Goal: Transaction & Acquisition: Purchase product/service

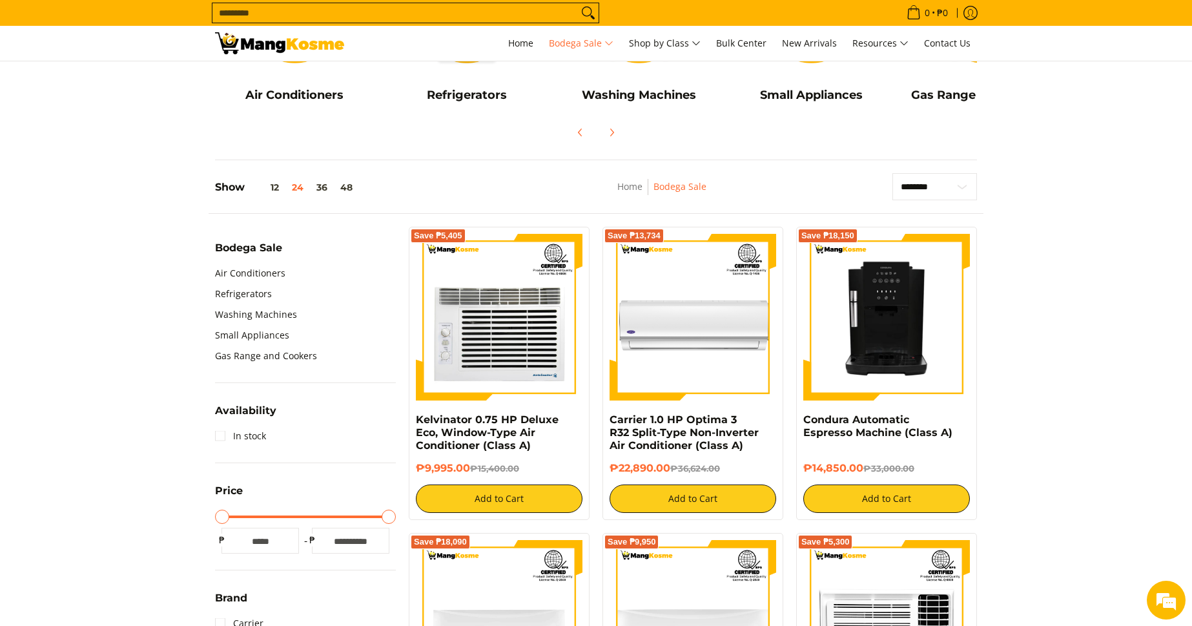
scroll to position [282, 0]
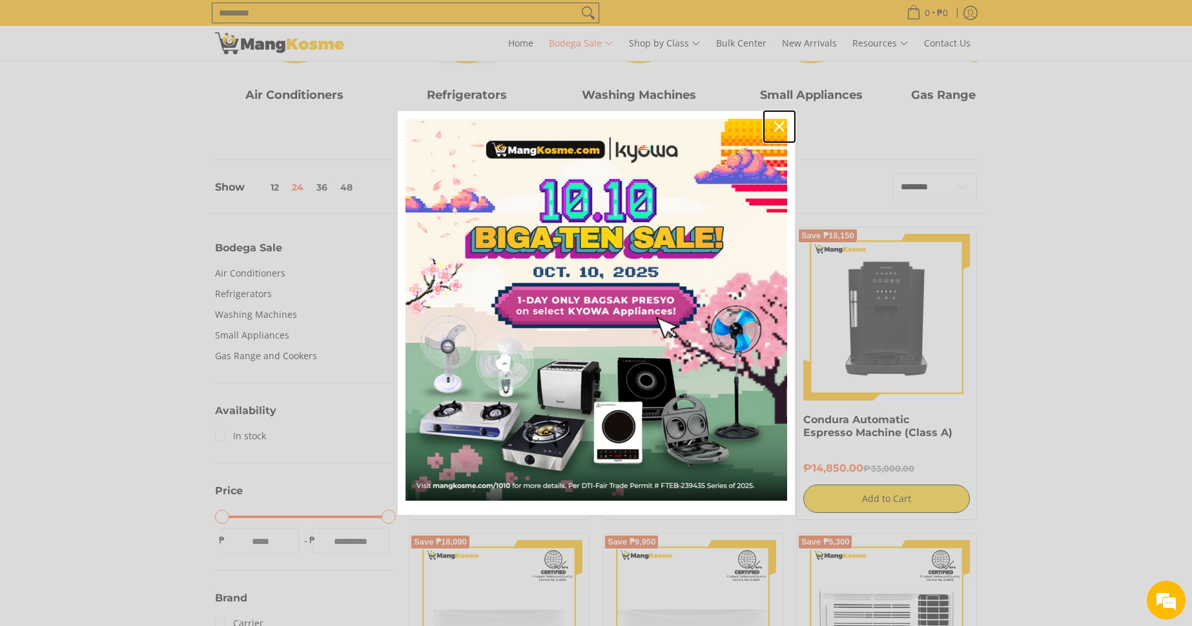
click at [777, 129] on icon "close icon" at bounding box center [779, 126] width 10 height 10
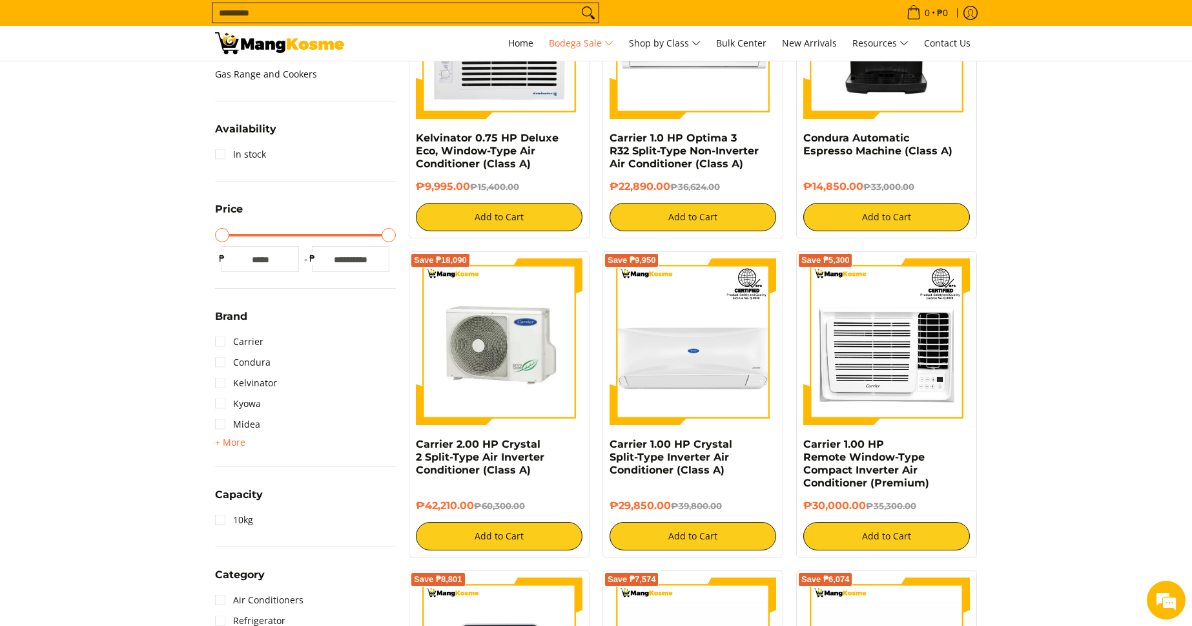
scroll to position [0, 0]
click at [220, 339] on link "Carrier" at bounding box center [239, 341] width 48 height 21
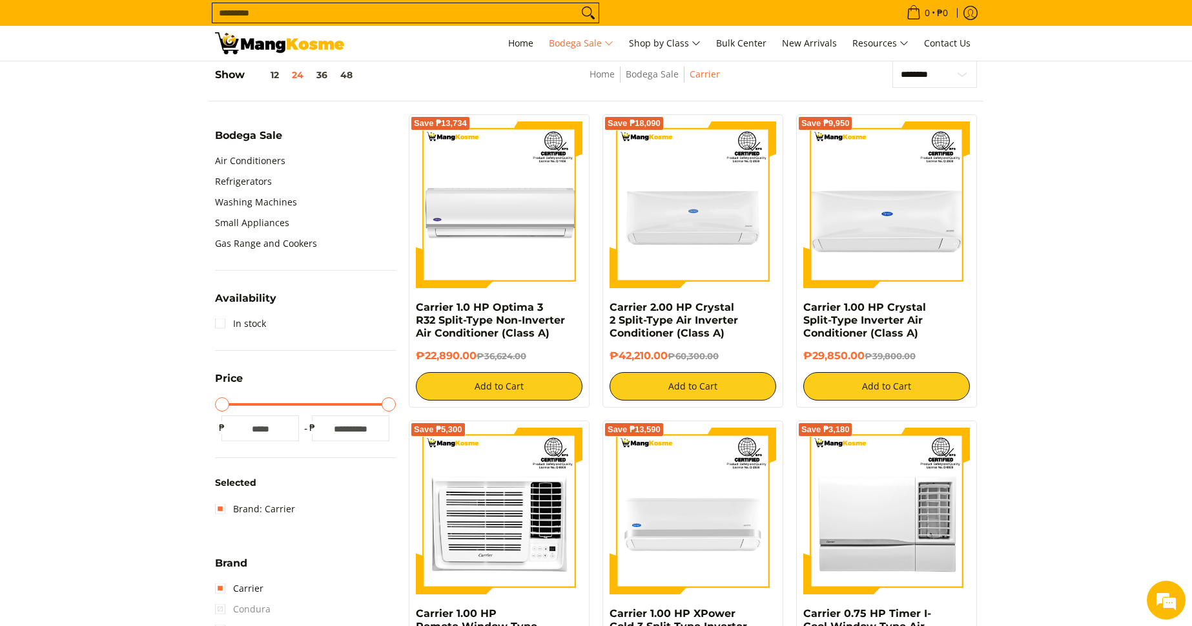
scroll to position [393, 0]
click at [248, 222] on link "Small Appliances" at bounding box center [252, 223] width 74 height 21
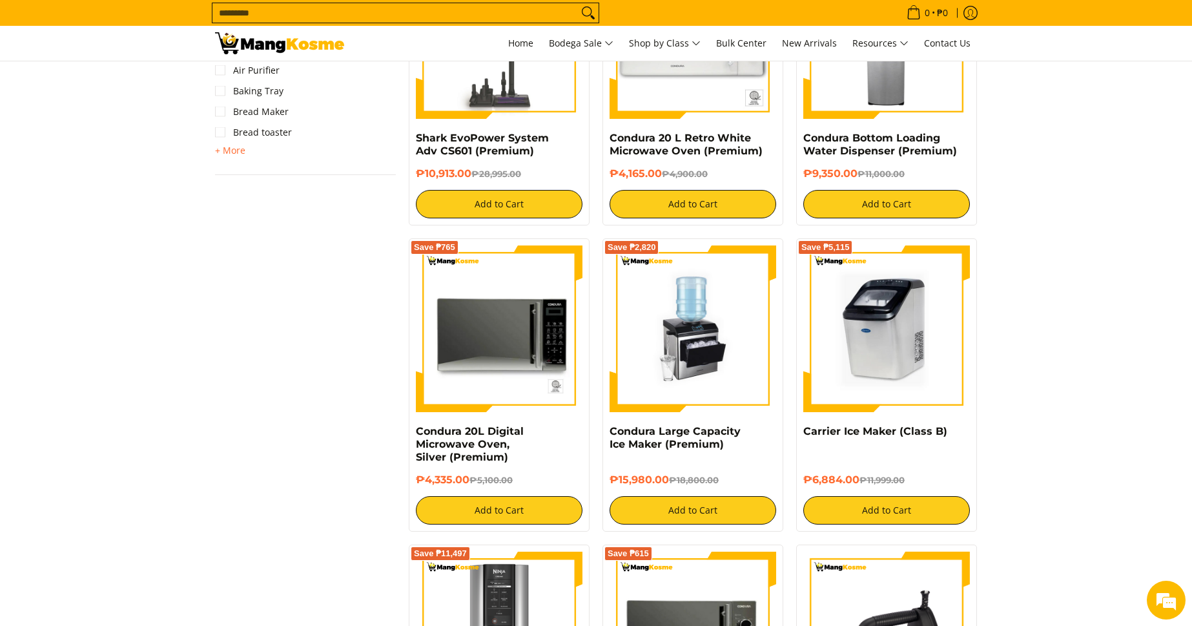
click at [876, 317] on img at bounding box center [886, 328] width 167 height 167
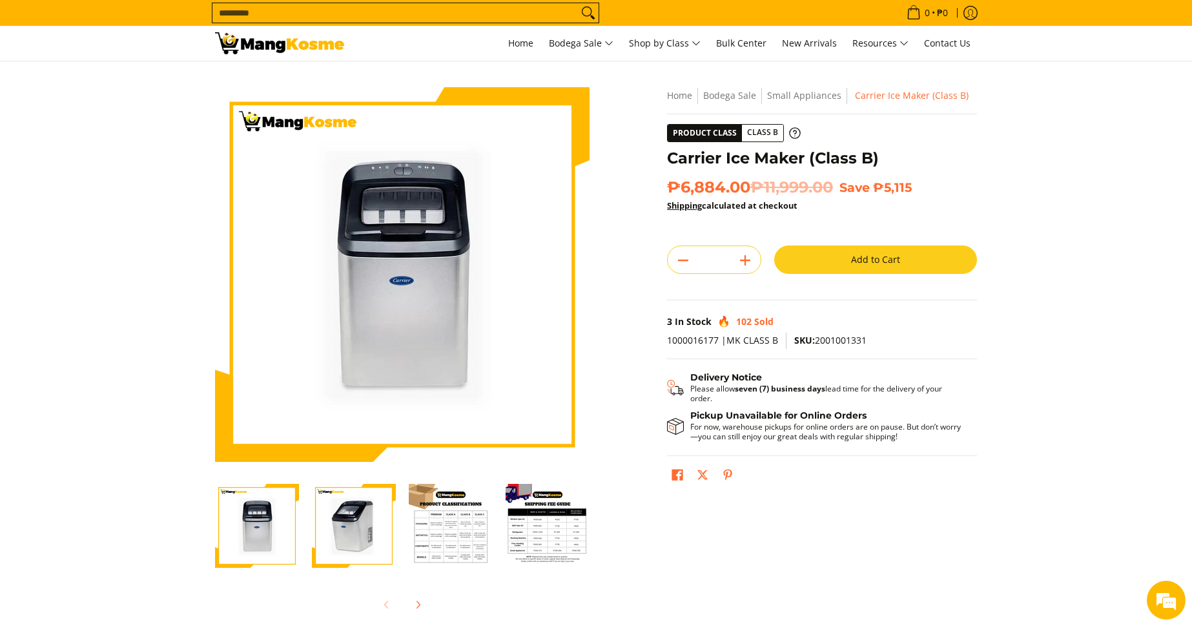
click at [466, 542] on img "Carrier Ice Maker (Class B)-3" at bounding box center [451, 526] width 84 height 84
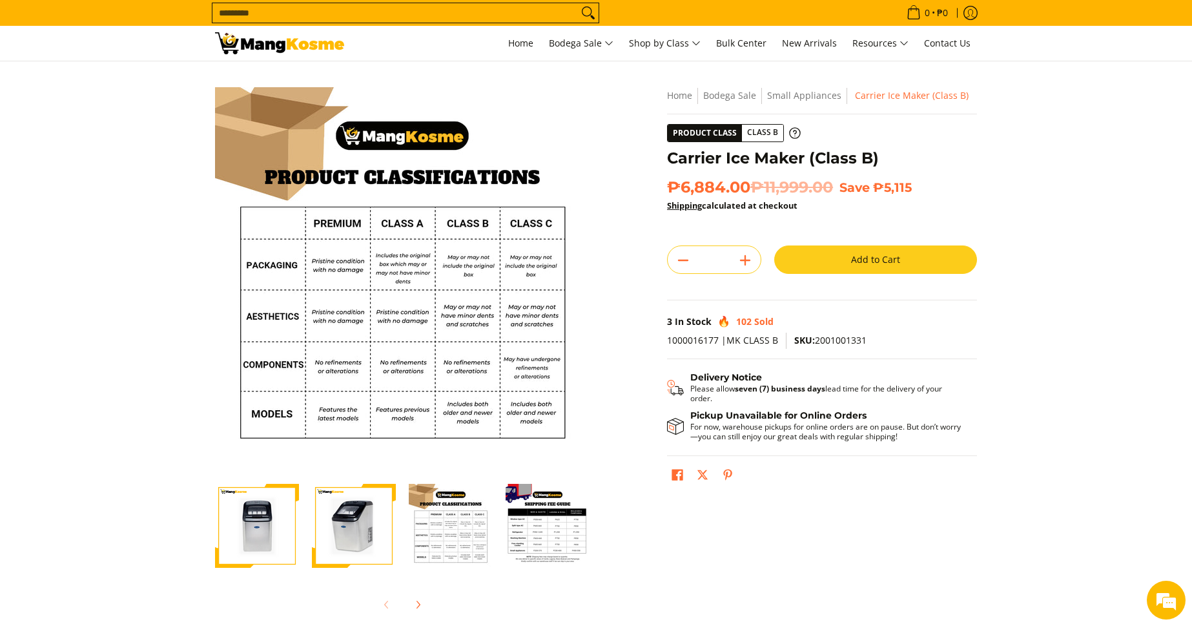
click at [561, 541] on img "Carrier Ice Maker (Class B)-4" at bounding box center [548, 526] width 84 height 84
